Goal: Information Seeking & Learning: Learn about a topic

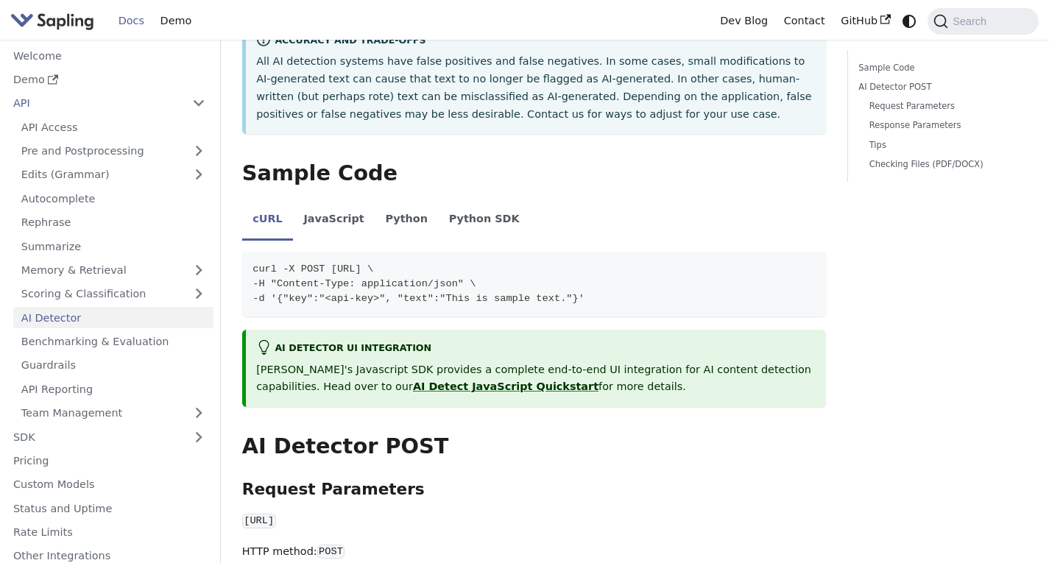
scroll to position [368, 0]
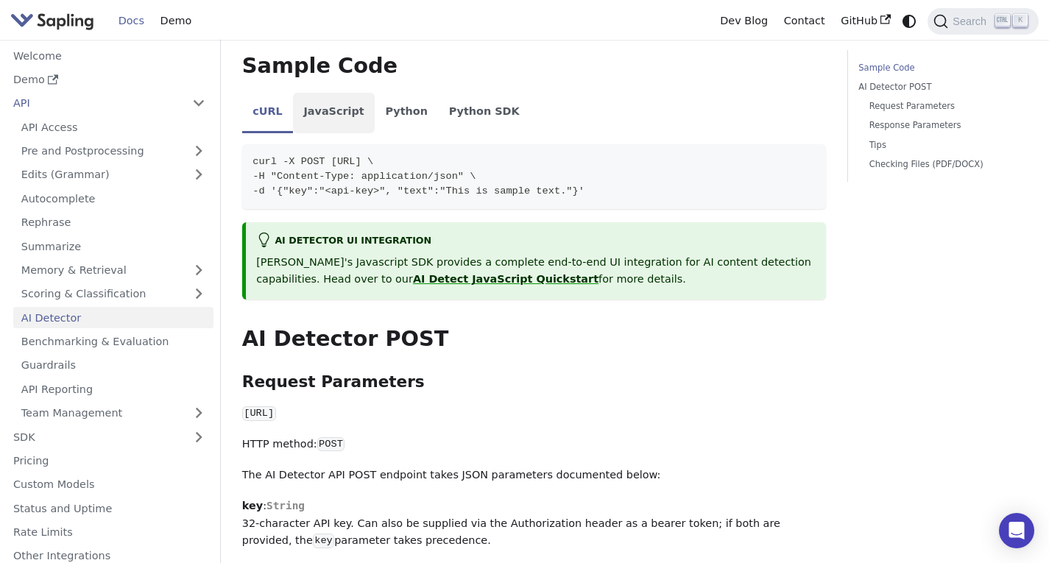
click at [331, 113] on li "JavaScript" at bounding box center [334, 113] width 82 height 41
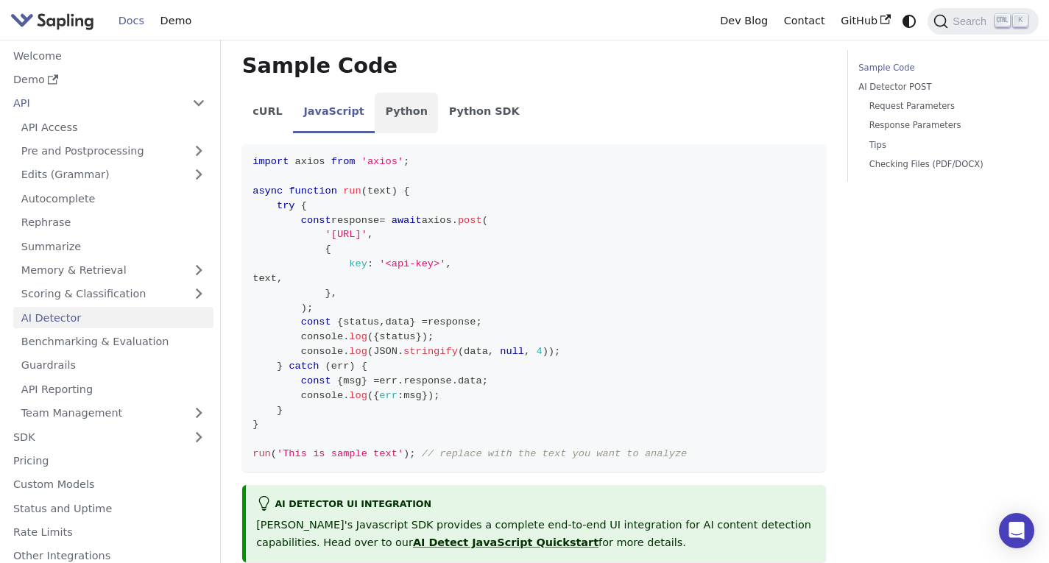
click at [376, 108] on li "Python" at bounding box center [406, 113] width 63 height 41
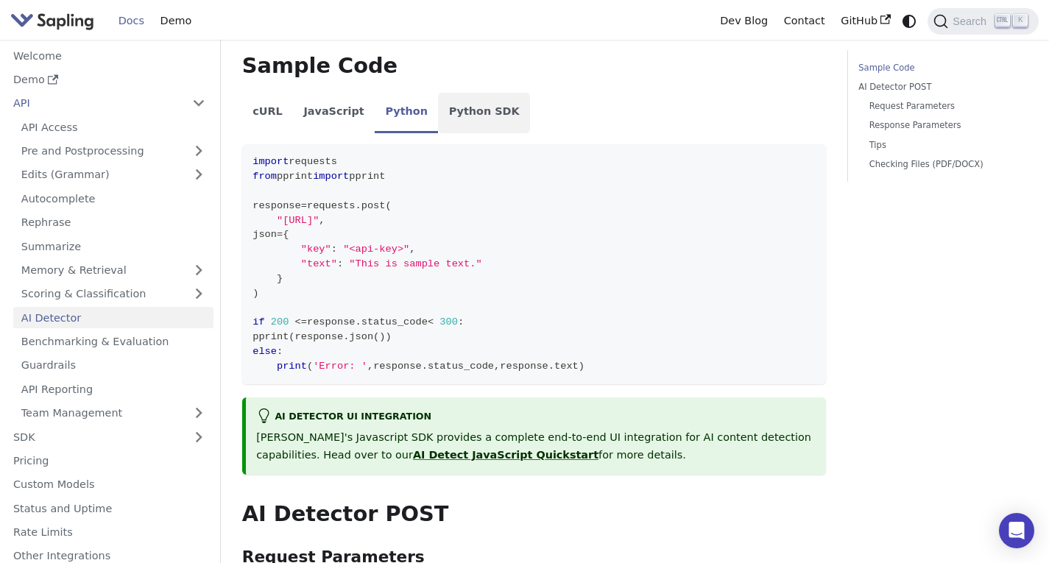
click at [440, 117] on li "Python SDK" at bounding box center [484, 113] width 92 height 41
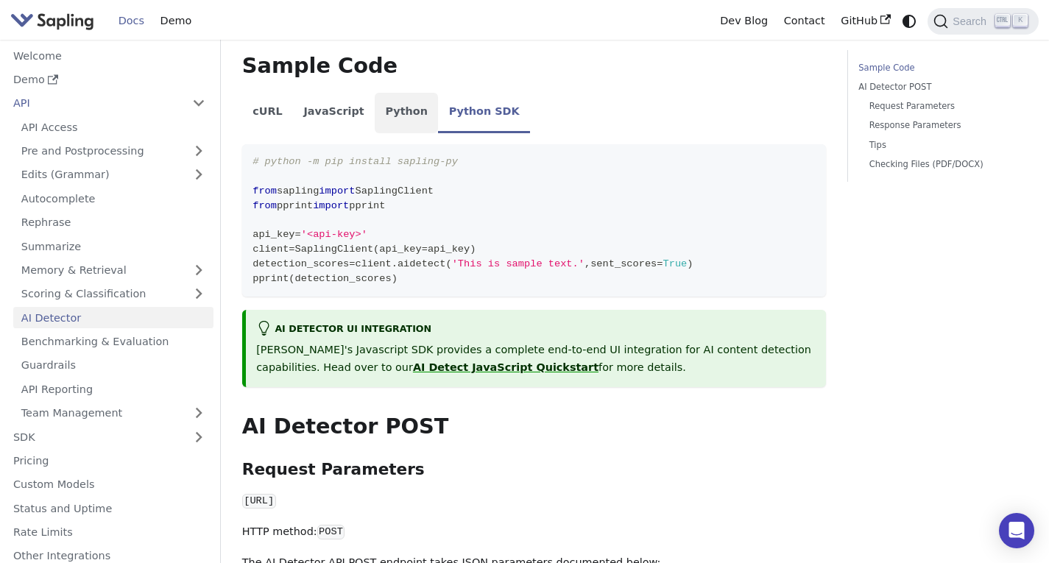
click at [375, 116] on li "Python" at bounding box center [406, 113] width 63 height 41
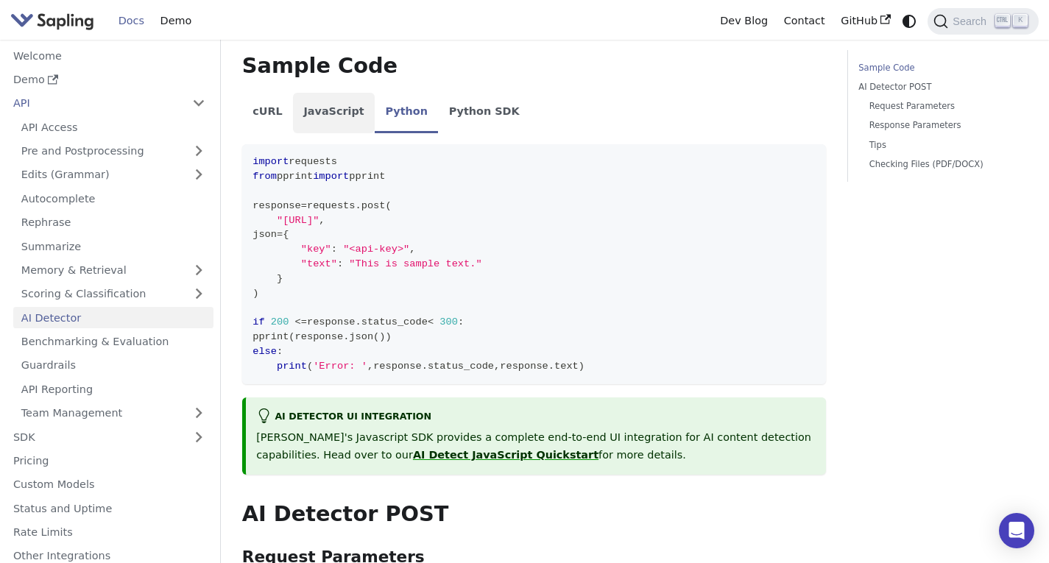
click at [298, 116] on li "JavaScript" at bounding box center [334, 113] width 82 height 41
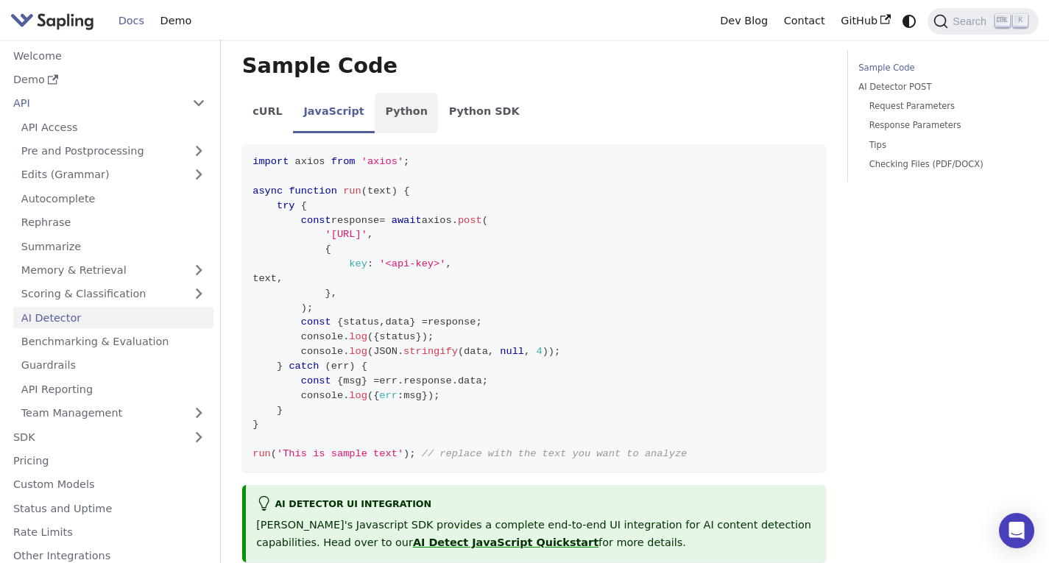
click at [395, 116] on li "Python" at bounding box center [406, 113] width 63 height 41
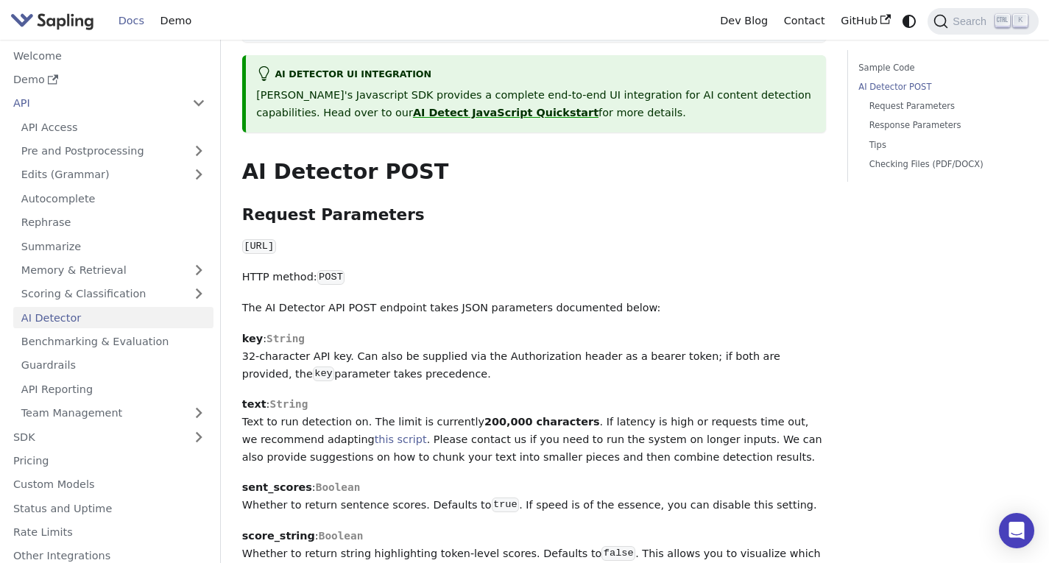
scroll to position [736, 0]
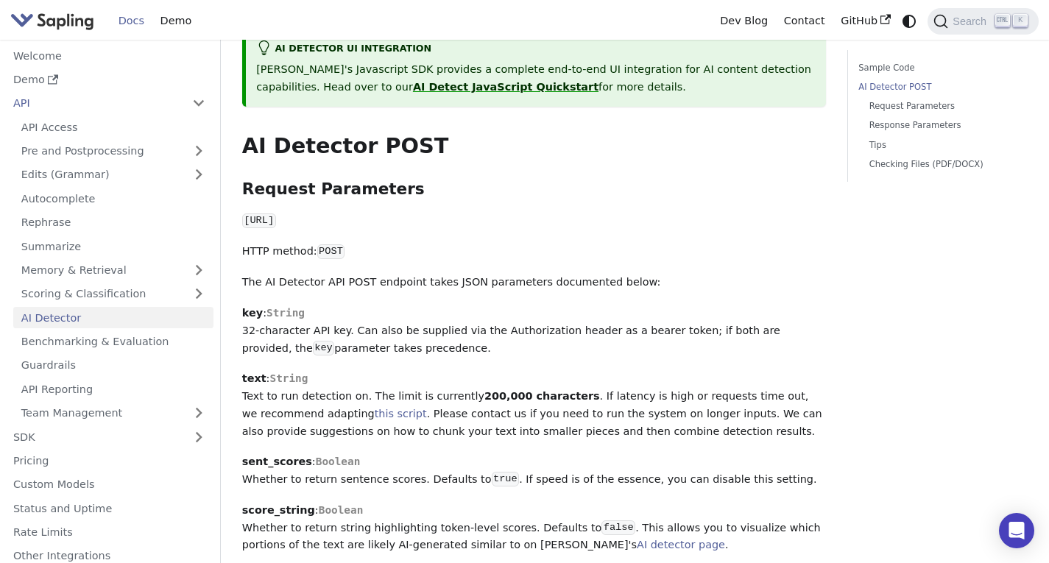
click at [326, 255] on code "POST" at bounding box center [331, 251] width 28 height 15
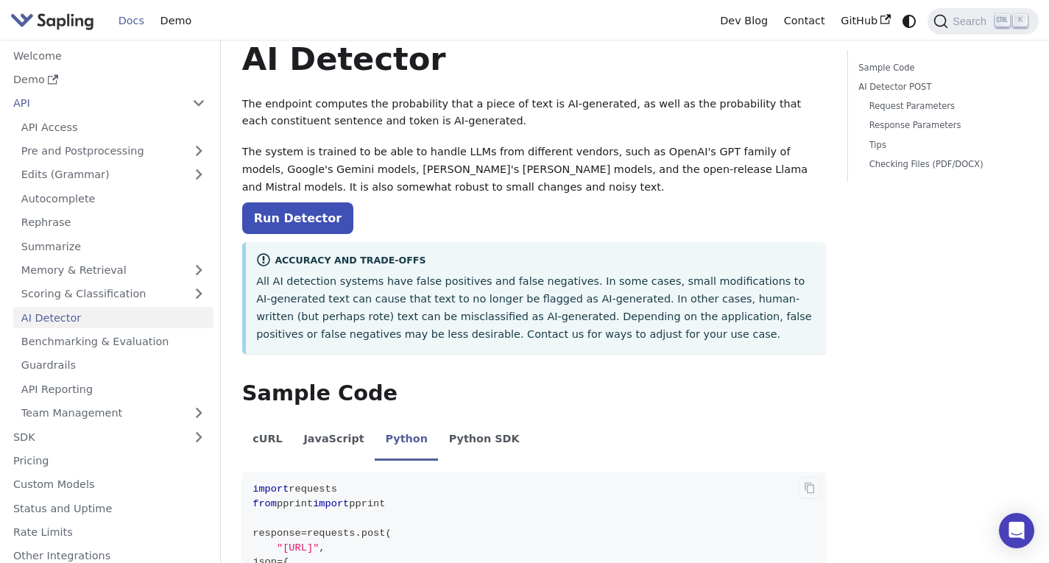
scroll to position [0, 0]
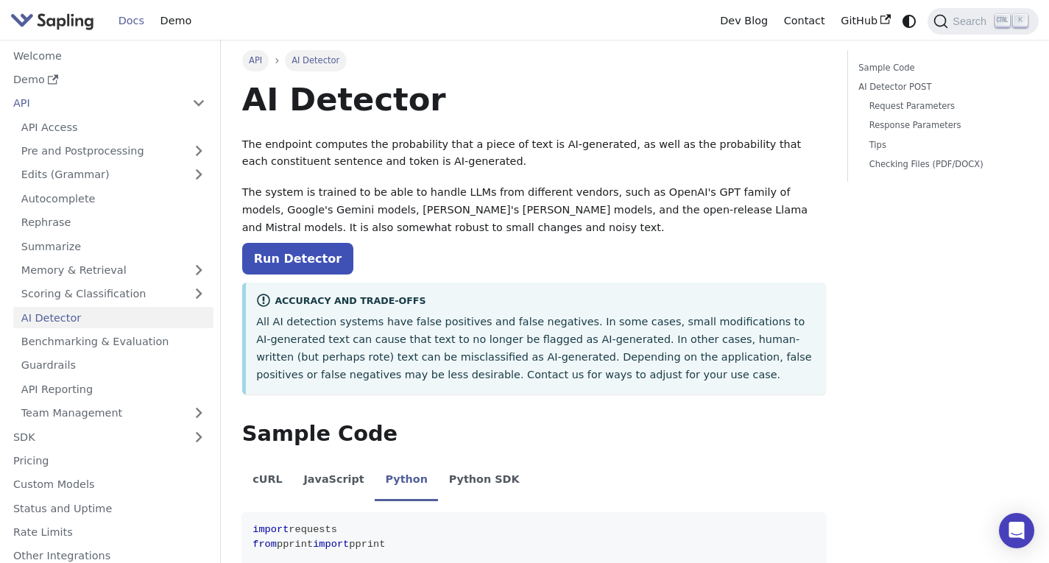
click at [260, 63] on span "API" at bounding box center [255, 60] width 13 height 10
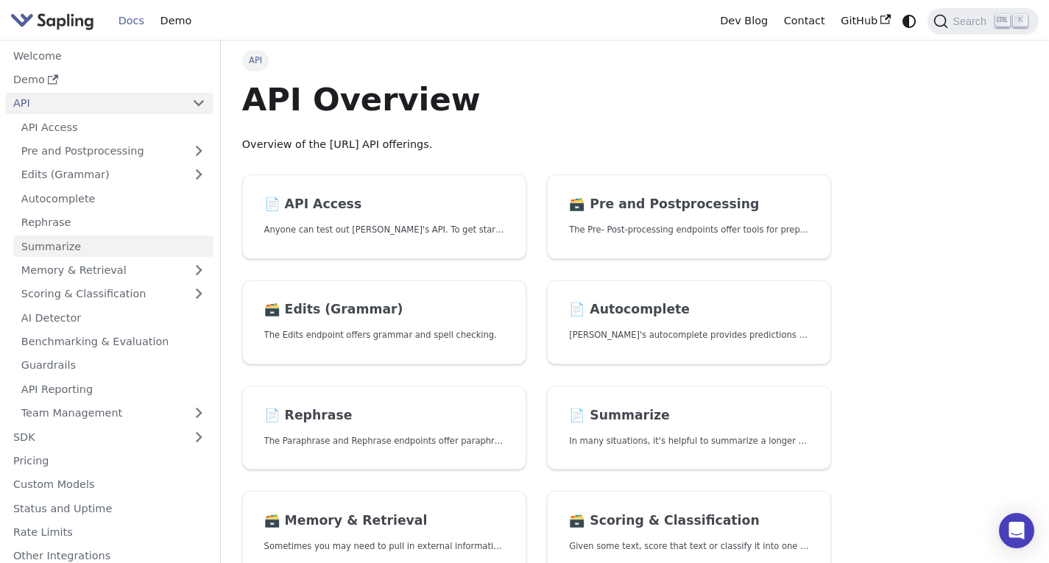
click at [151, 255] on link "Summarize" at bounding box center [113, 246] width 200 height 21
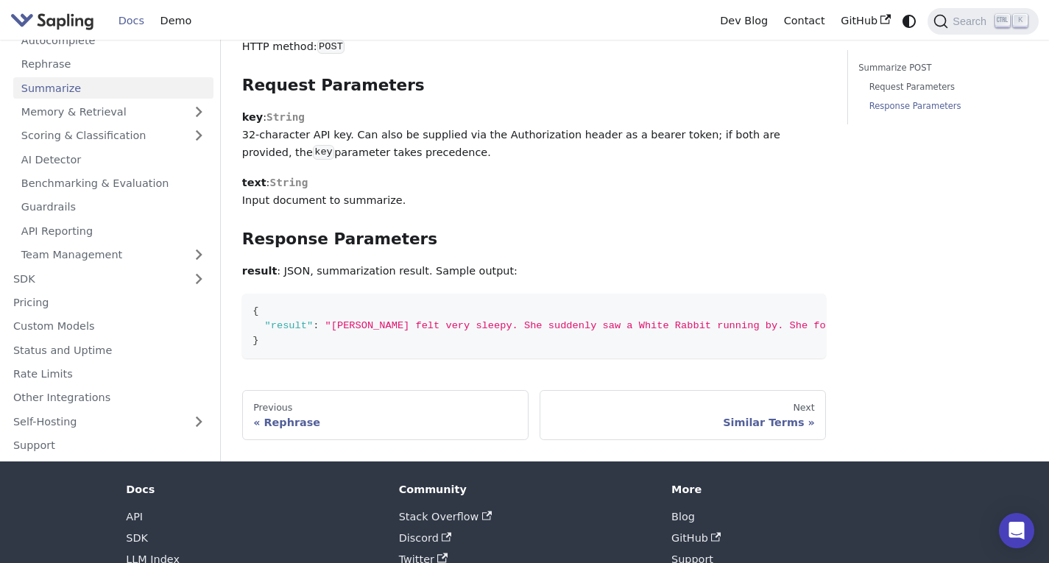
scroll to position [520, 0]
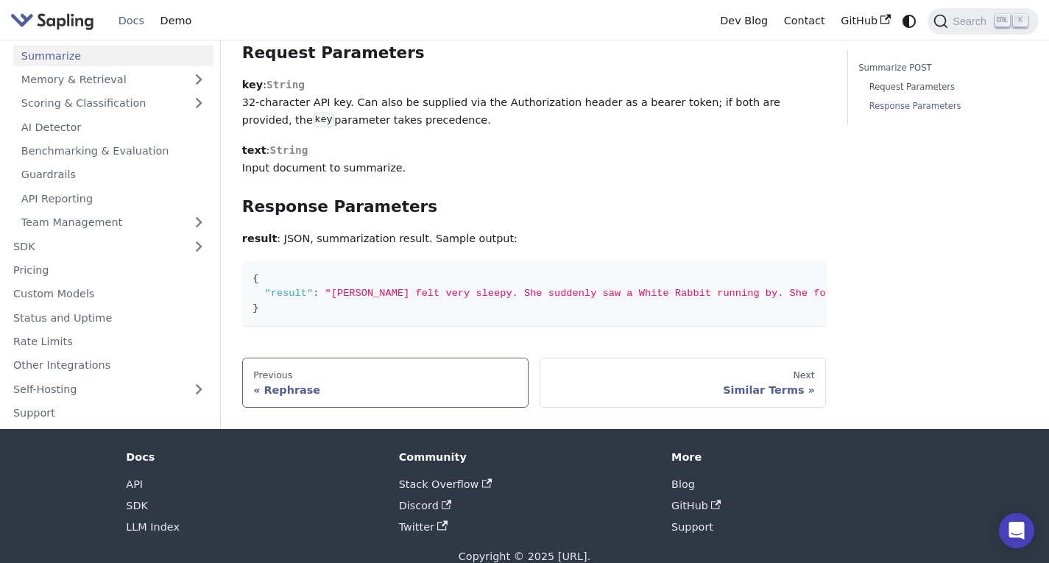
click at [388, 369] on div "Previous" at bounding box center [385, 375] width 264 height 12
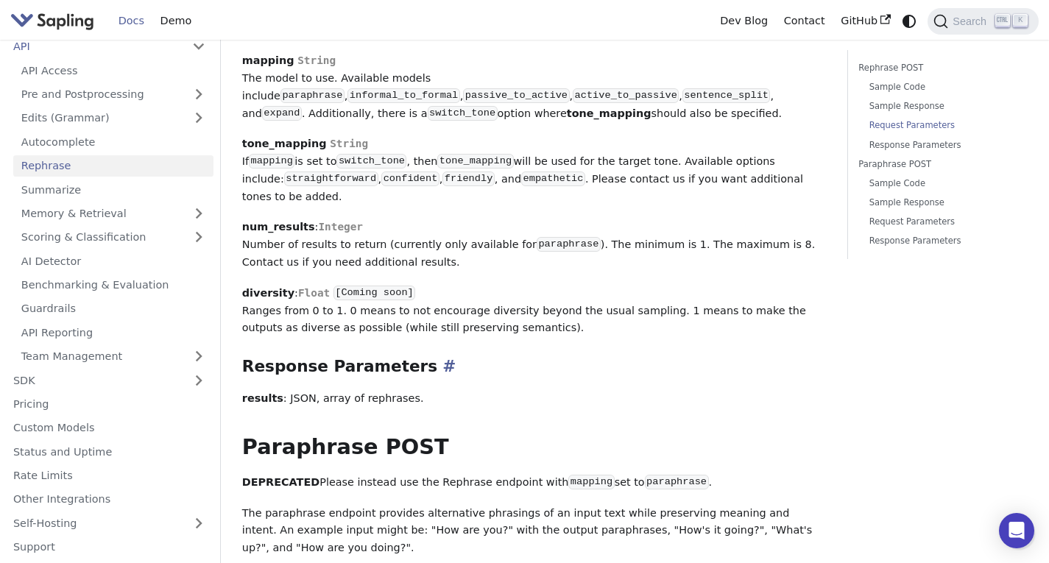
scroll to position [1133, 0]
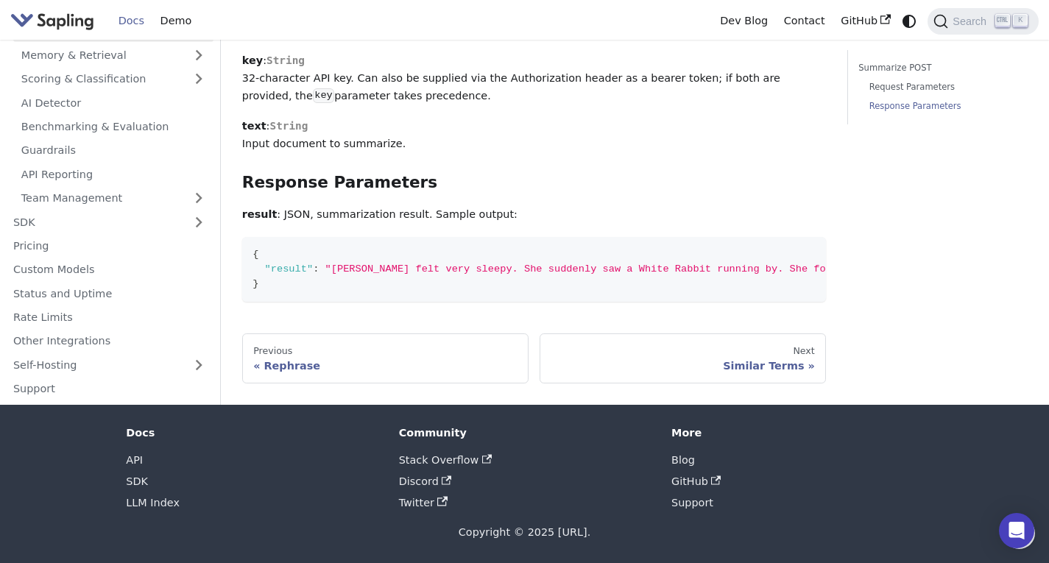
scroll to position [520, 0]
